Goal: Check status: Check status

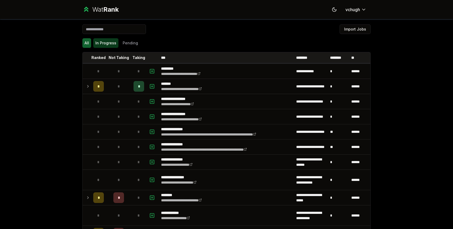
click at [106, 42] on button "In Progress" at bounding box center [105, 43] width 25 height 10
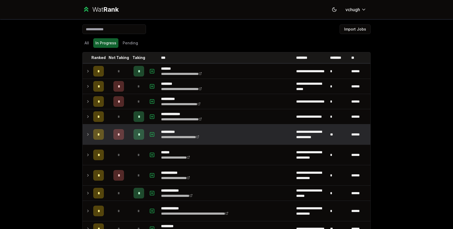
click at [130, 134] on td "*" at bounding box center [118, 134] width 25 height 20
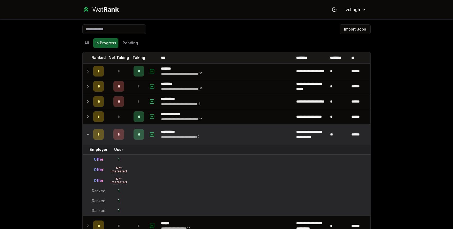
click at [133, 130] on td "*" at bounding box center [139, 134] width 15 height 20
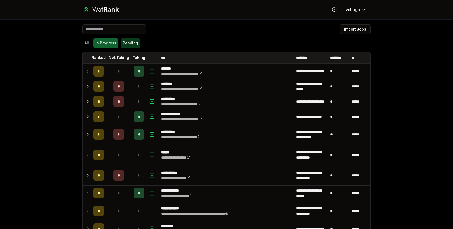
click at [130, 47] on div "All In Progress Pending" at bounding box center [226, 43] width 289 height 14
click at [130, 45] on button "Pending" at bounding box center [131, 43] width 20 height 10
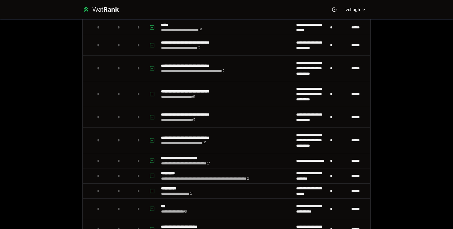
scroll to position [305, 0]
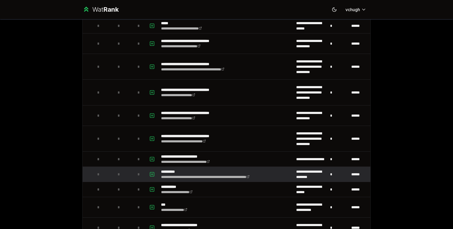
click at [135, 171] on div "*" at bounding box center [139, 174] width 11 height 11
click at [150, 176] on icon "button" at bounding box center [152, 174] width 5 height 6
select select
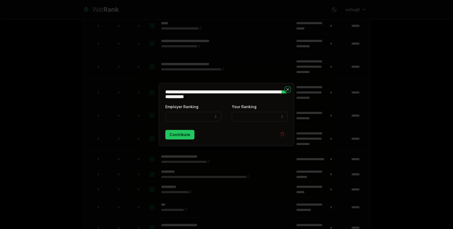
click at [286, 90] on icon "button" at bounding box center [288, 89] width 4 height 4
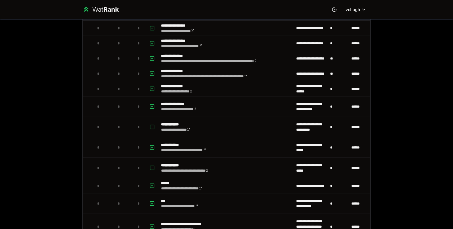
scroll to position [0, 0]
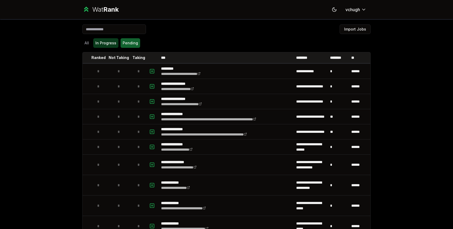
click at [108, 45] on button "In Progress" at bounding box center [105, 43] width 25 height 10
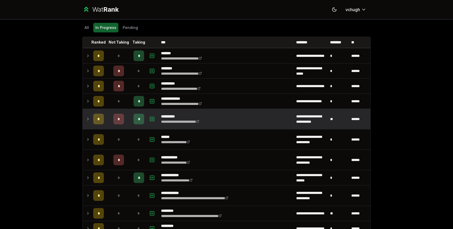
scroll to position [19, 0]
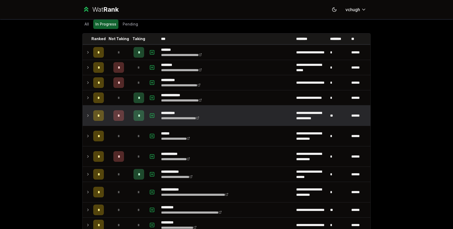
click at [87, 118] on icon at bounding box center [88, 115] width 4 height 6
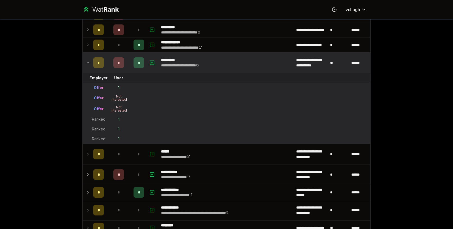
scroll to position [43, 0]
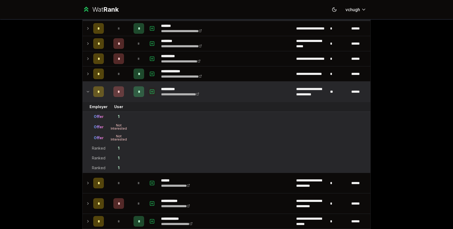
click at [154, 91] on rect "button" at bounding box center [152, 91] width 4 height 4
select select
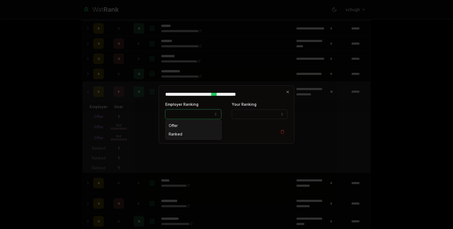
click at [201, 112] on button "Employer Ranking" at bounding box center [193, 114] width 56 height 10
click at [200, 113] on button "Employer Ranking" at bounding box center [193, 114] width 56 height 10
click at [291, 90] on div "**********" at bounding box center [227, 114] width 136 height 58
